Goal: Information Seeking & Learning: Learn about a topic

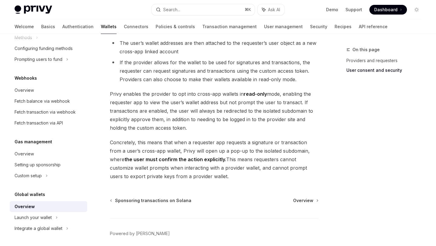
scroll to position [532, 0]
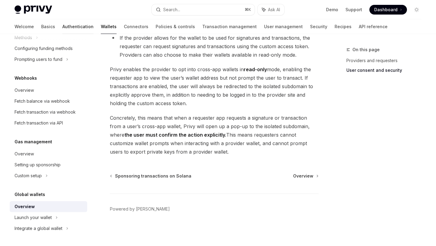
click at [62, 27] on link "Authentication" at bounding box center [77, 26] width 31 height 15
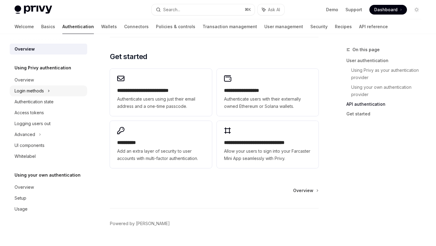
scroll to position [501, 0]
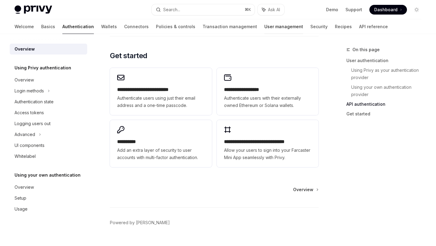
click at [264, 26] on link "User management" at bounding box center [283, 26] width 39 height 15
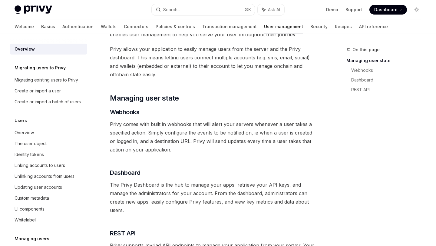
scroll to position [42, 0]
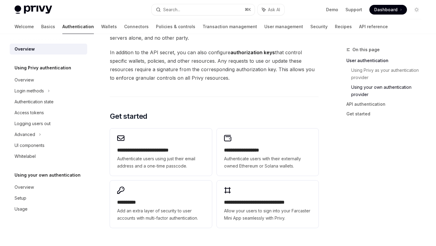
type textarea "*"
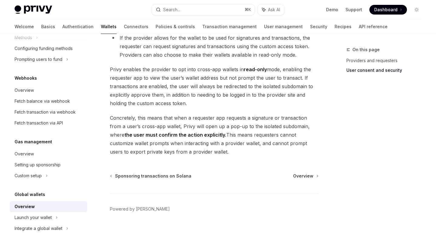
scroll to position [532, 0]
